Goal: Transaction & Acquisition: Obtain resource

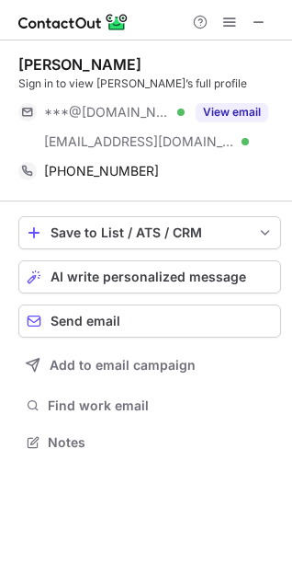
scroll to position [429, 292]
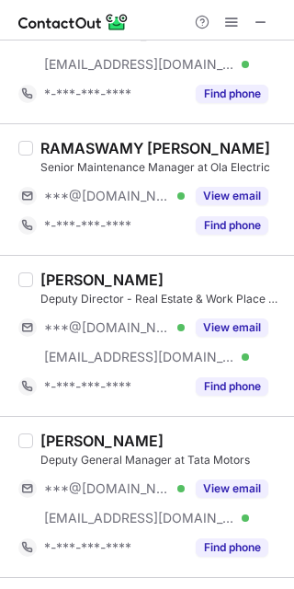
scroll to position [3184, 0]
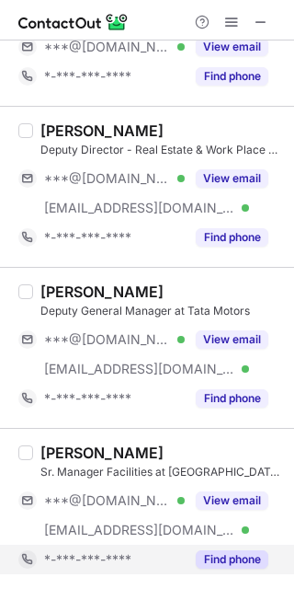
click at [233, 567] on button "Find phone" at bounding box center [232, 559] width 73 height 18
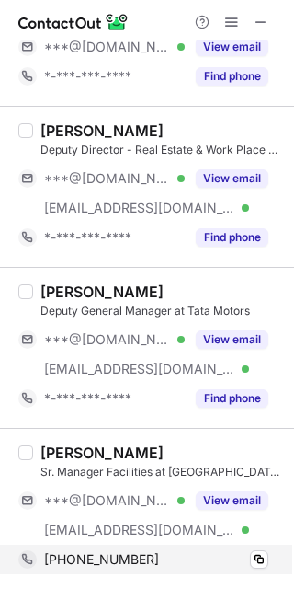
scroll to position [3154, 0]
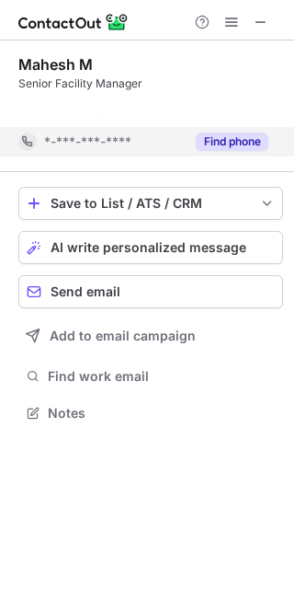
scroll to position [371, 294]
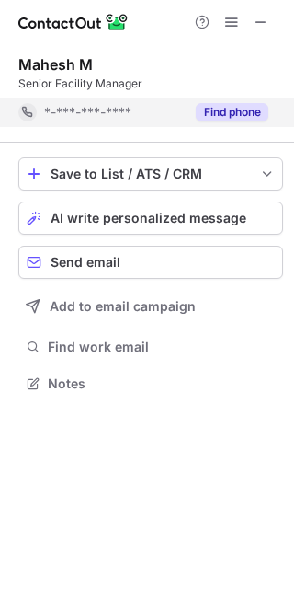
click at [235, 147] on div "Save to List / ATS / CRM List Select Lever Connect Greenhouse Connect Salesforc…" at bounding box center [150, 277] width 265 height 269
click at [235, 111] on button "Find phone" at bounding box center [232, 112] width 73 height 18
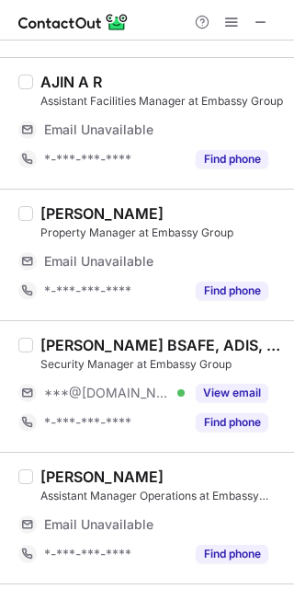
scroll to position [1563, 0]
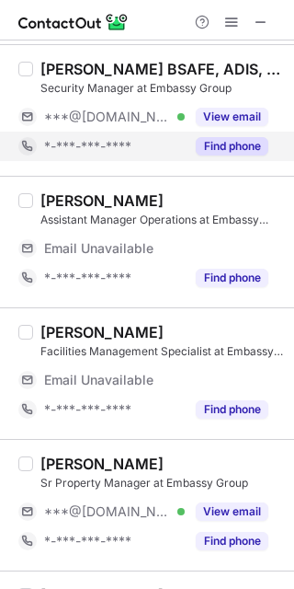
click at [213, 143] on button "Find phone" at bounding box center [232, 146] width 73 height 18
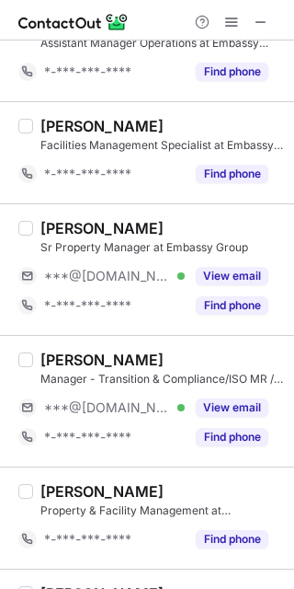
scroll to position [1416, 0]
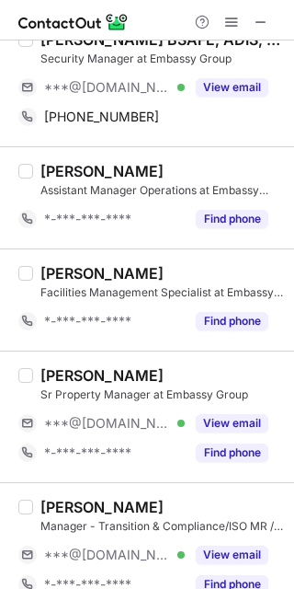
click at [163, 151] on div "[PERSON_NAME] Assistant Manager Operations at Embassy Group *-***-***-**** Find…" at bounding box center [147, 197] width 294 height 102
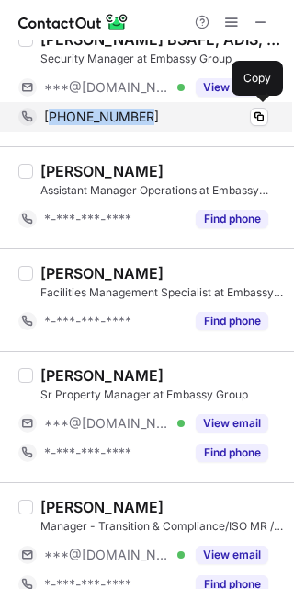
drag, startPoint x: 165, startPoint y: 119, endPoint x: 56, endPoint y: 122, distance: 108.6
click at [56, 122] on div "[PHONE_NUMBER]" at bounding box center [156, 117] width 224 height 17
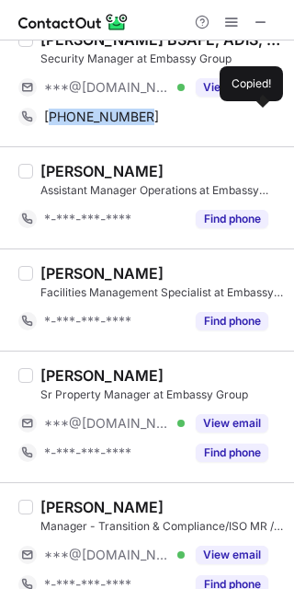
copy span "917798006232"
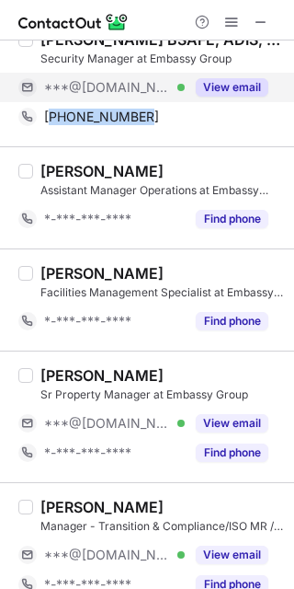
click at [218, 86] on button "View email" at bounding box center [232, 87] width 73 height 18
